Goal: Task Accomplishment & Management: Manage account settings

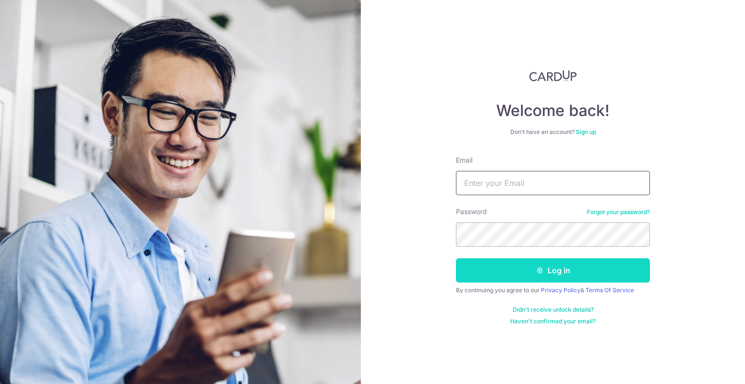
type input "[EMAIL_ADDRESS][DOMAIN_NAME]"
click at [485, 267] on button "Log in" at bounding box center [553, 270] width 194 height 24
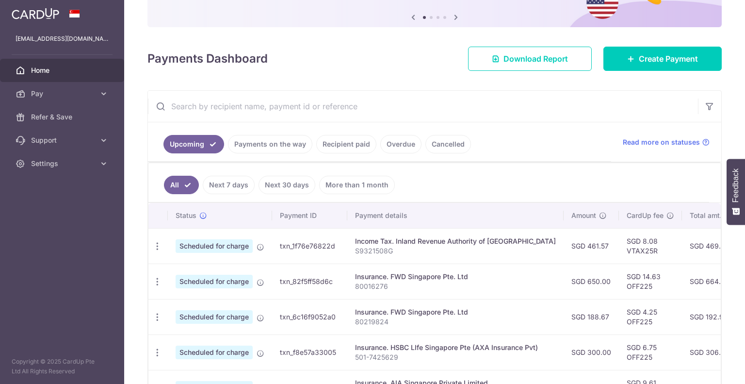
click at [281, 140] on link "Payments on the way" at bounding box center [270, 144] width 84 height 18
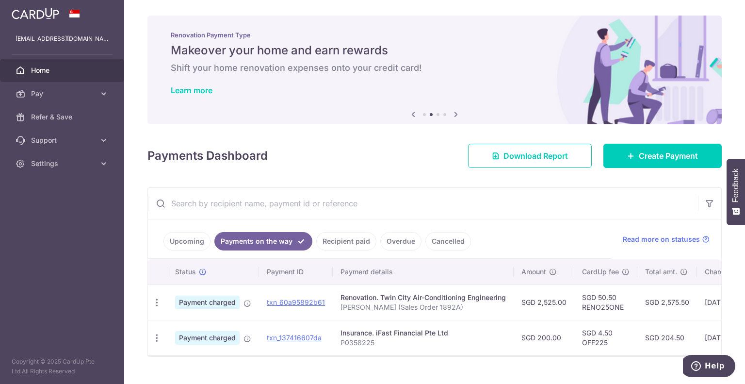
click at [194, 239] on link "Upcoming" at bounding box center [186, 241] width 47 height 18
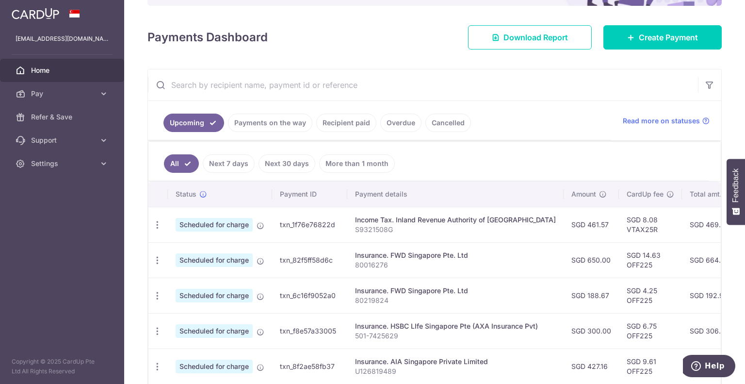
scroll to position [194, 0]
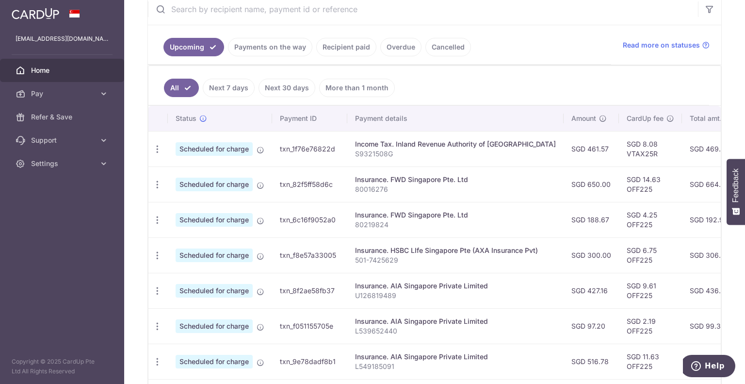
click at [242, 85] on link "Next 7 days" at bounding box center [229, 88] width 52 height 18
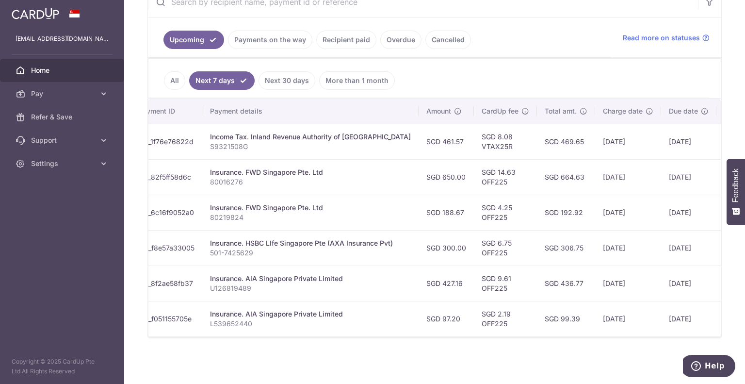
scroll to position [0, 0]
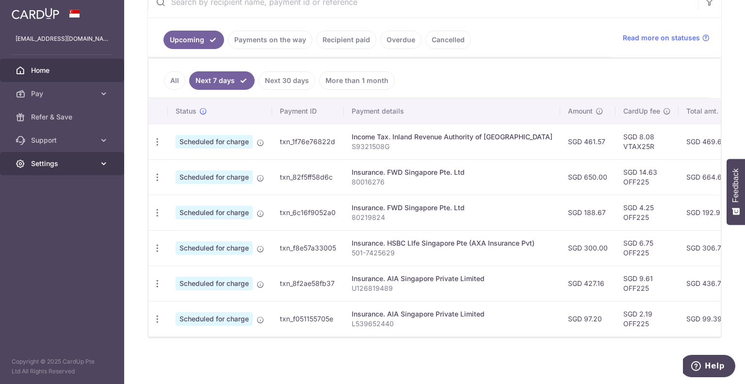
click at [103, 160] on icon at bounding box center [104, 164] width 10 height 10
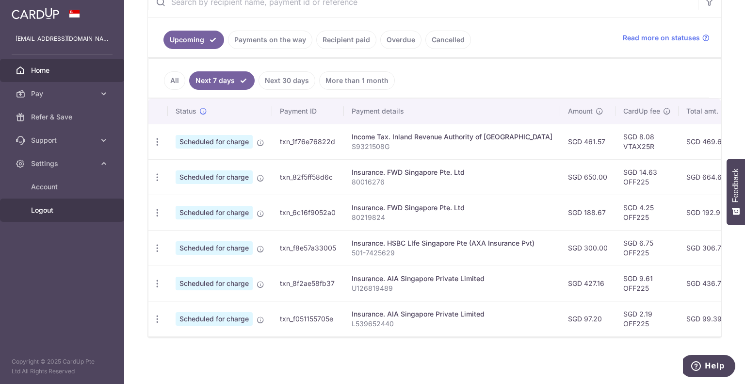
click at [95, 211] on span "Logout" at bounding box center [63, 210] width 64 height 10
